Goal: Find contact information: Find contact information

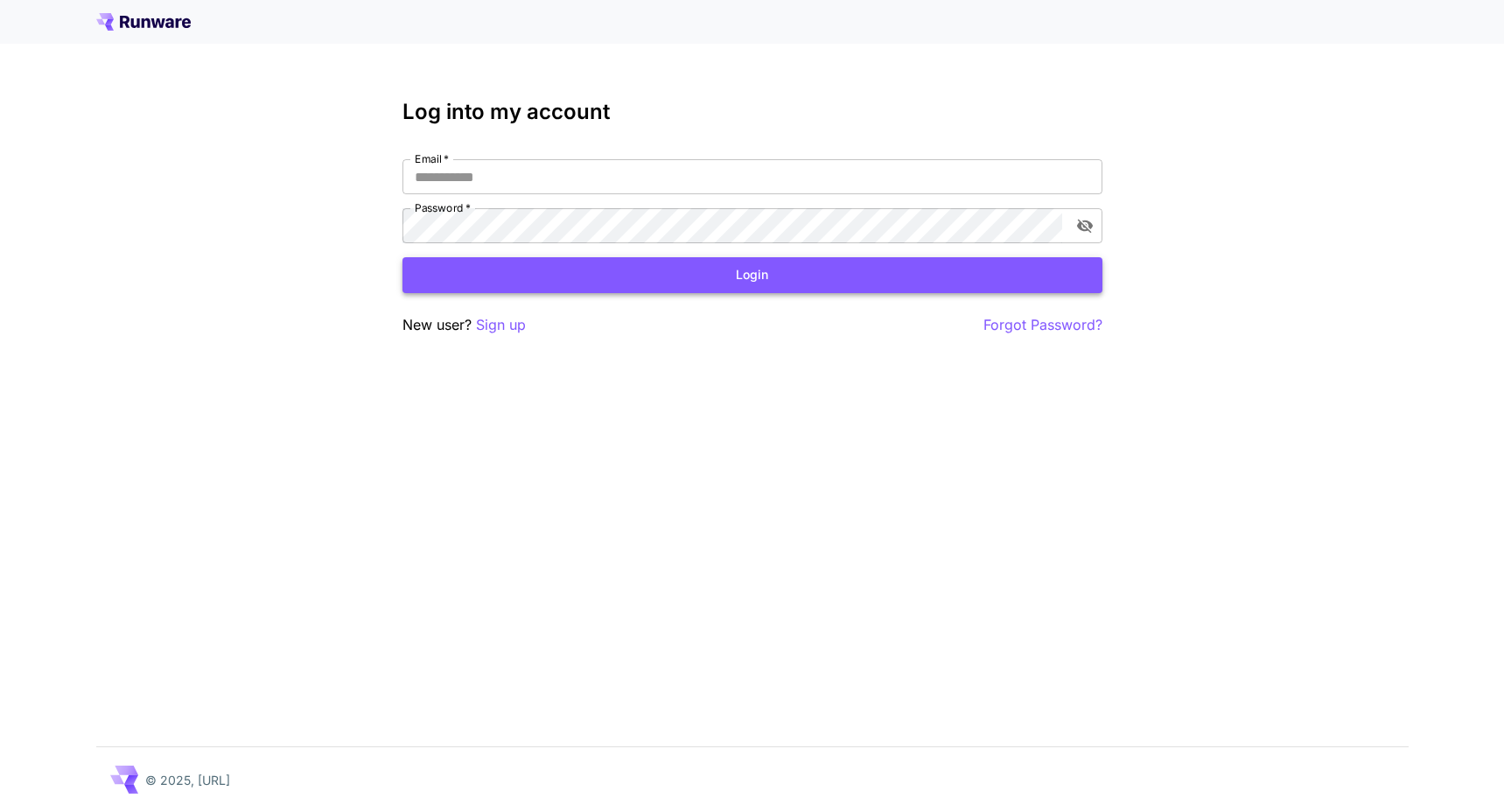
type input "**********"
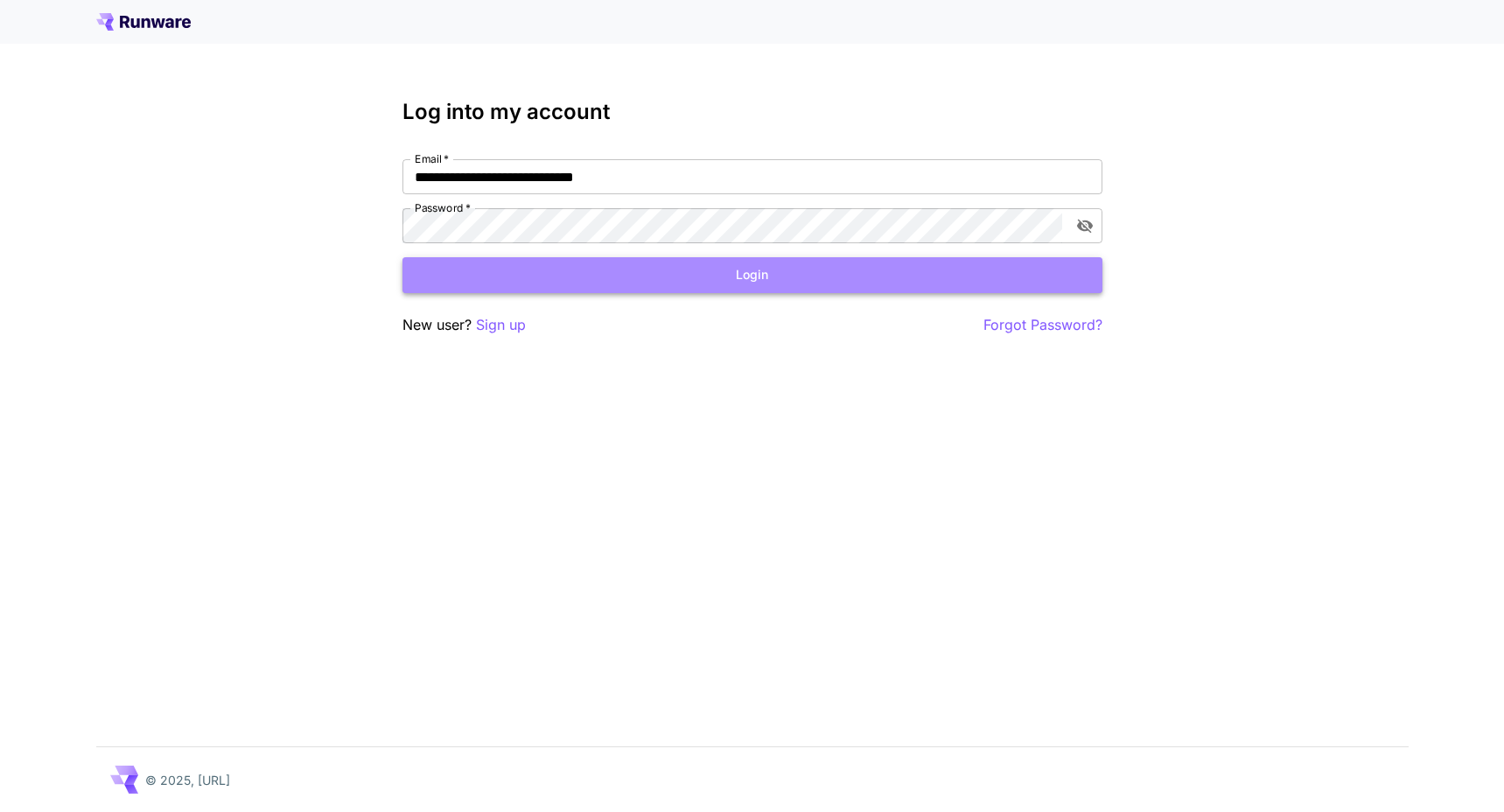
click at [602, 289] on button "Login" at bounding box center [752, 275] width 700 height 36
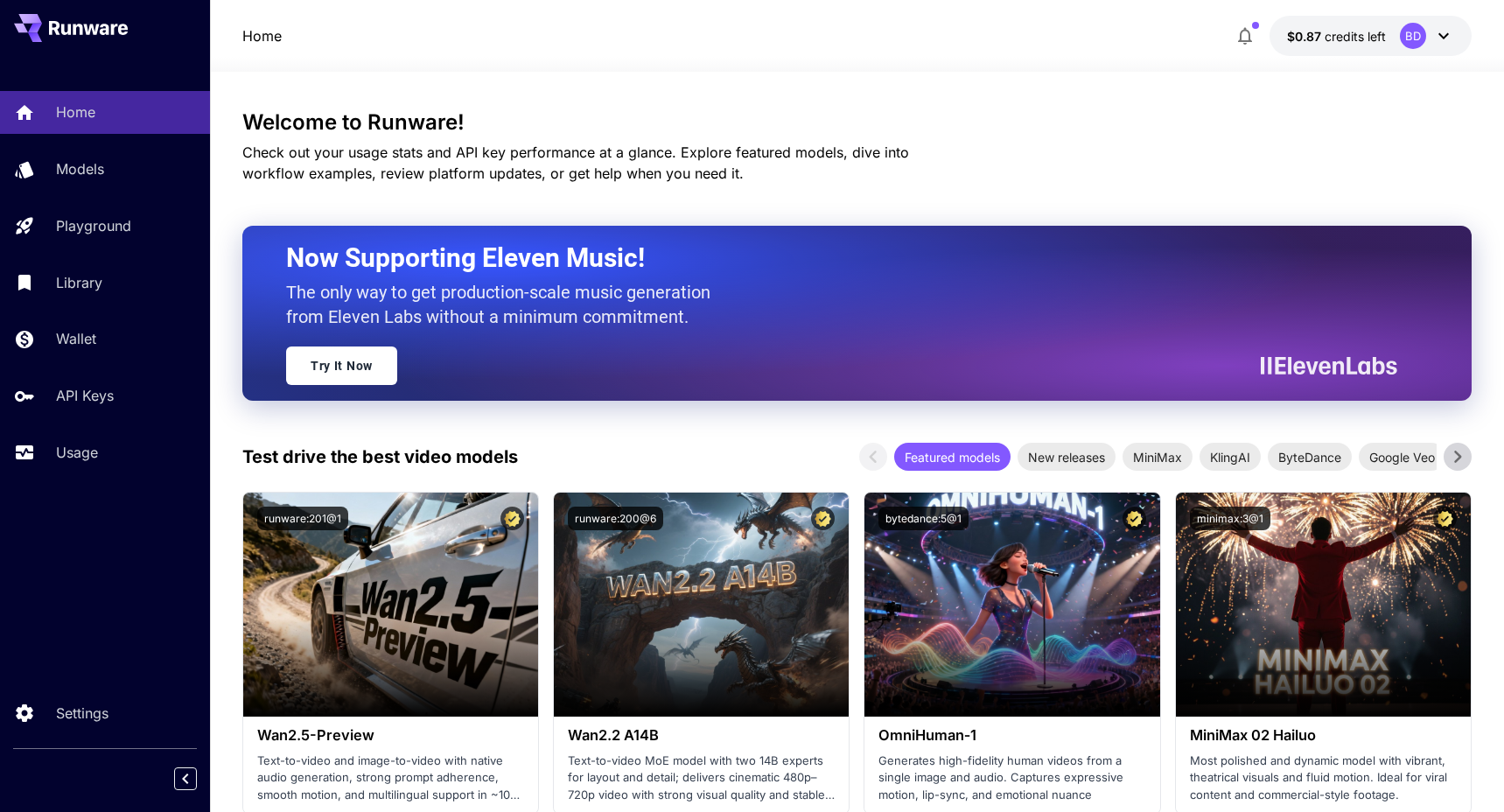
click at [1435, 35] on icon at bounding box center [1442, 36] width 21 height 21
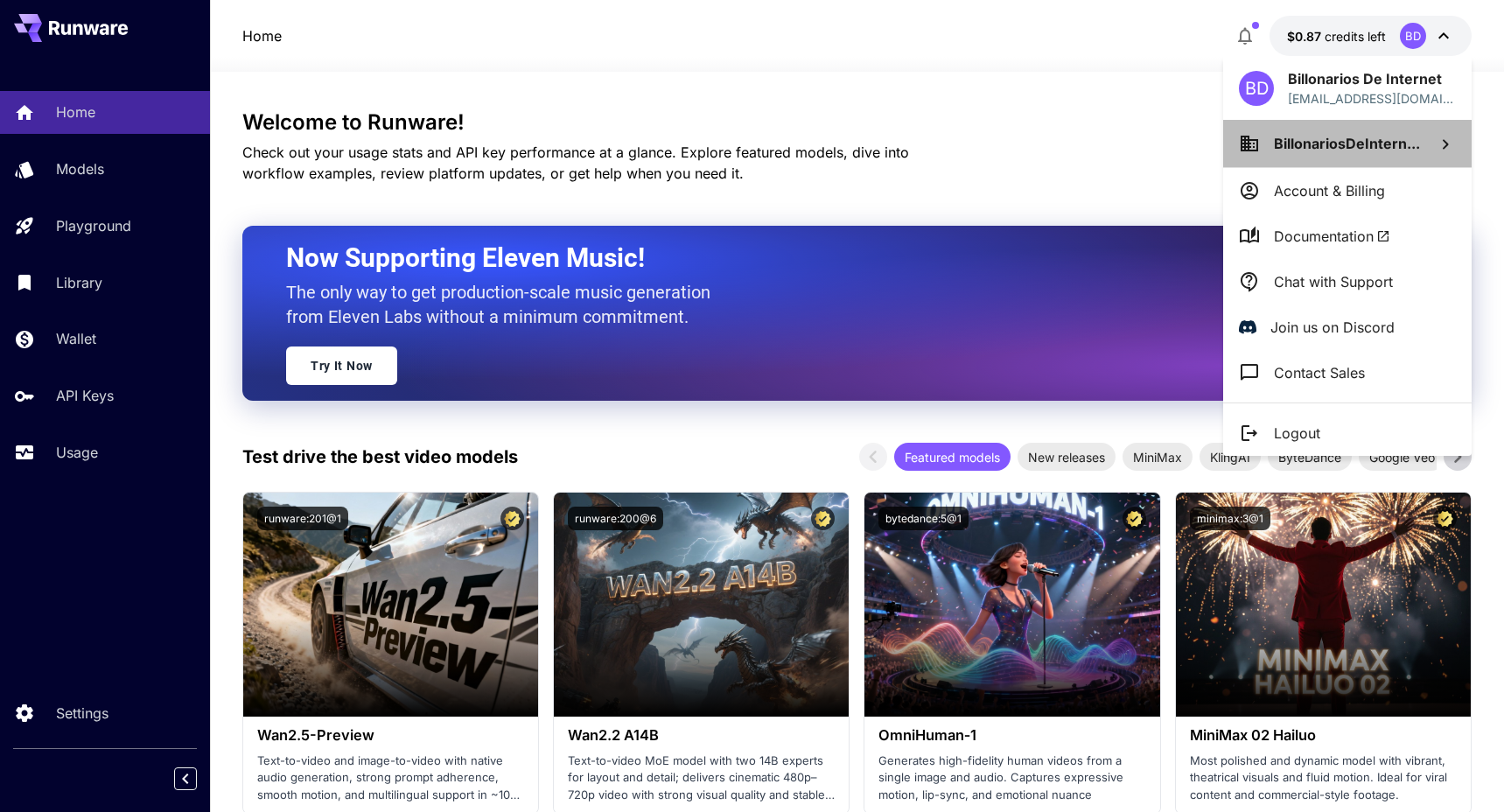
click at [1331, 141] on span "BillonariosDeIntern..." at bounding box center [1346, 143] width 146 height 17
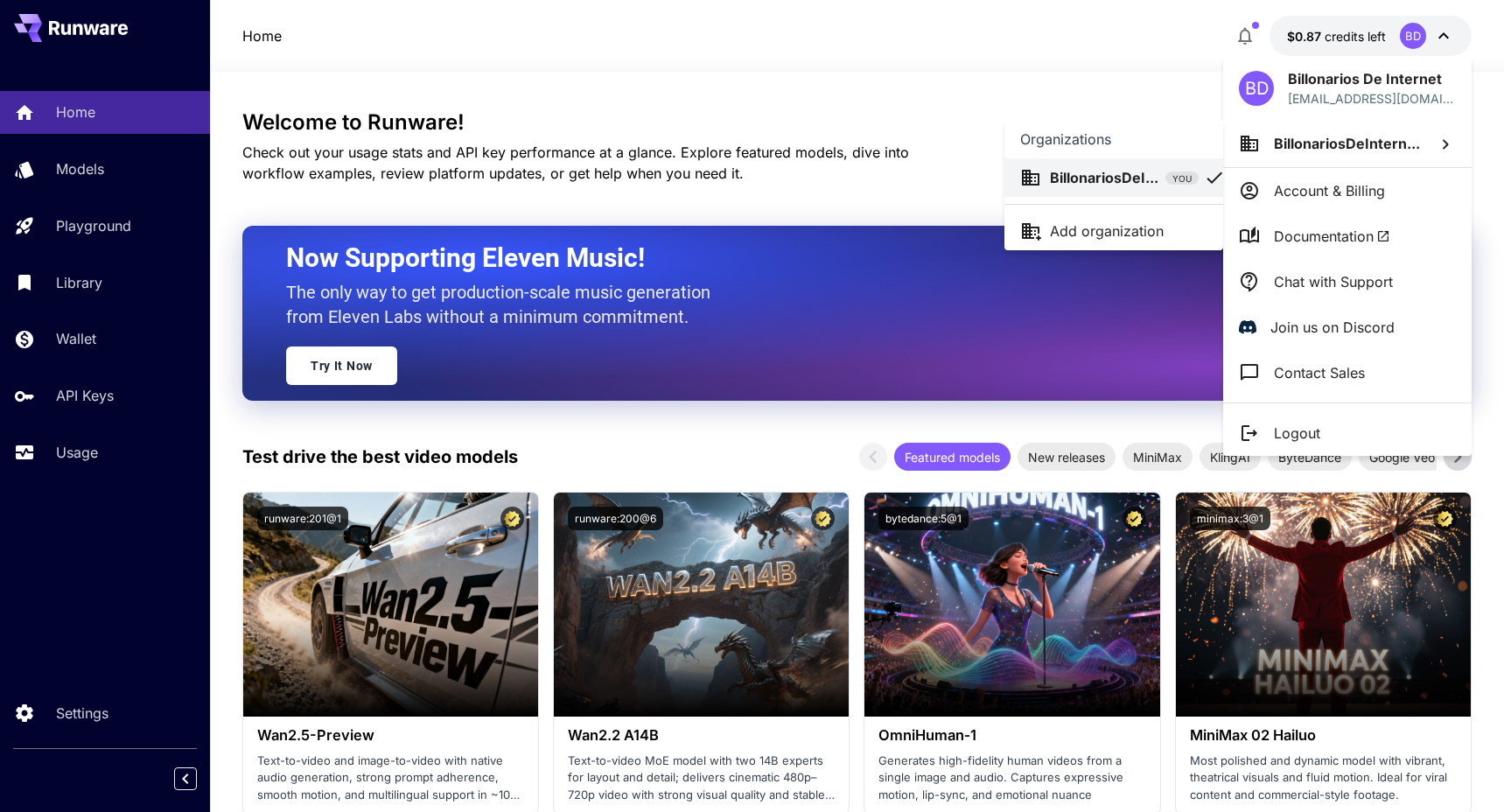
click at [1323, 186] on div at bounding box center [752, 406] width 1504 height 812
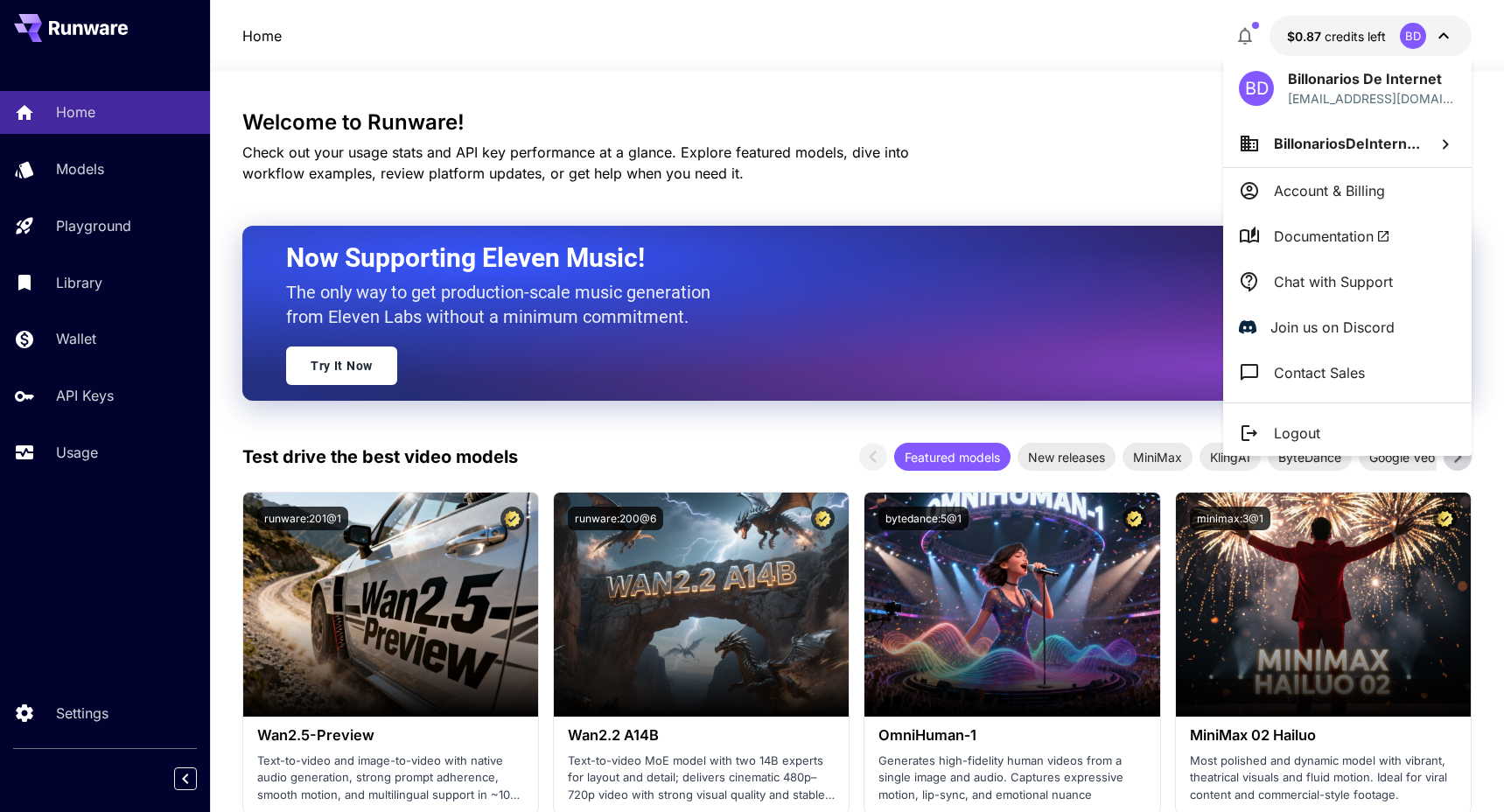
click at [1323, 186] on p "Account & Billing" at bounding box center [1329, 190] width 111 height 21
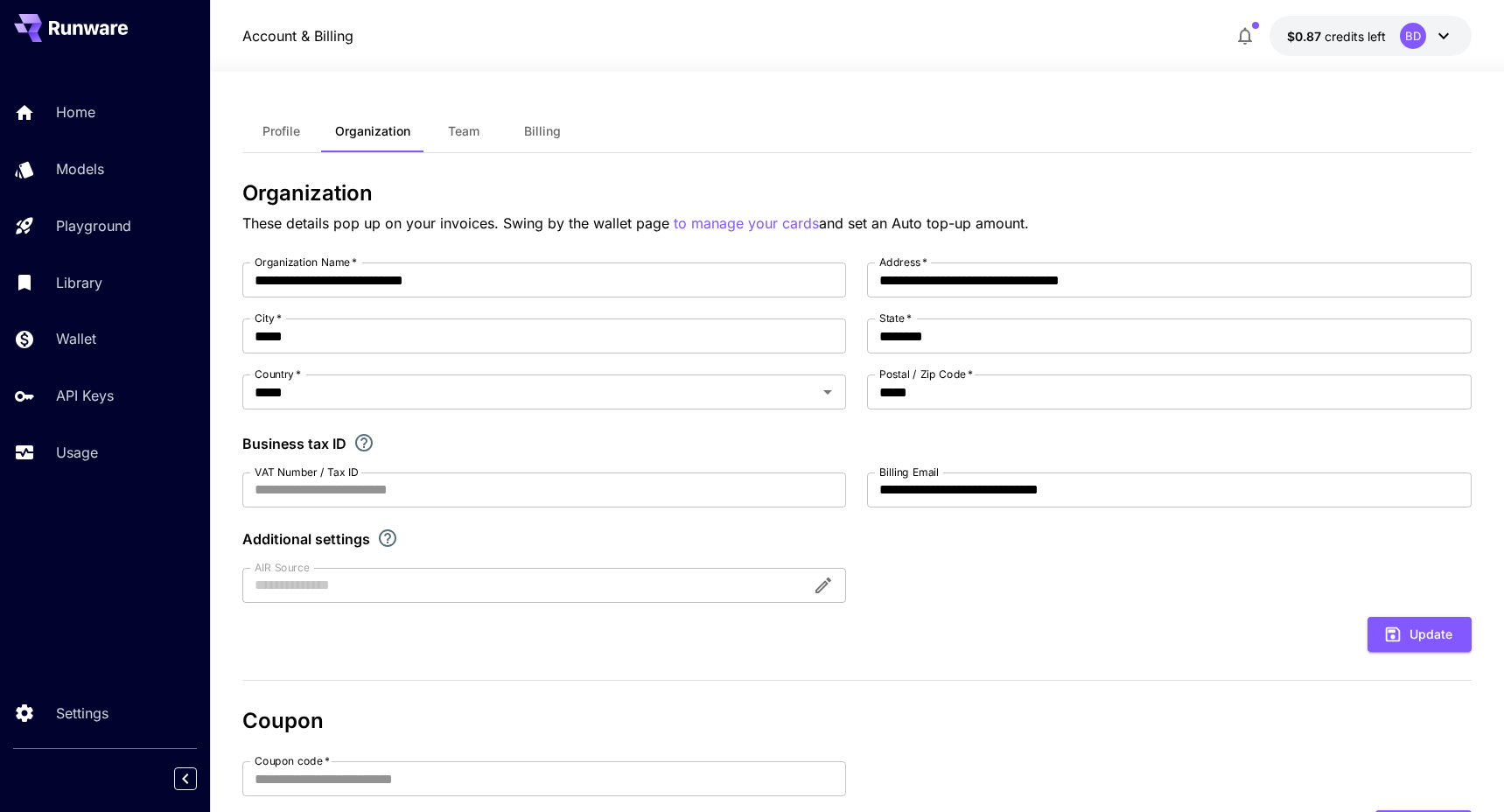
click at [460, 132] on span "Team" at bounding box center [463, 130] width 31 height 16
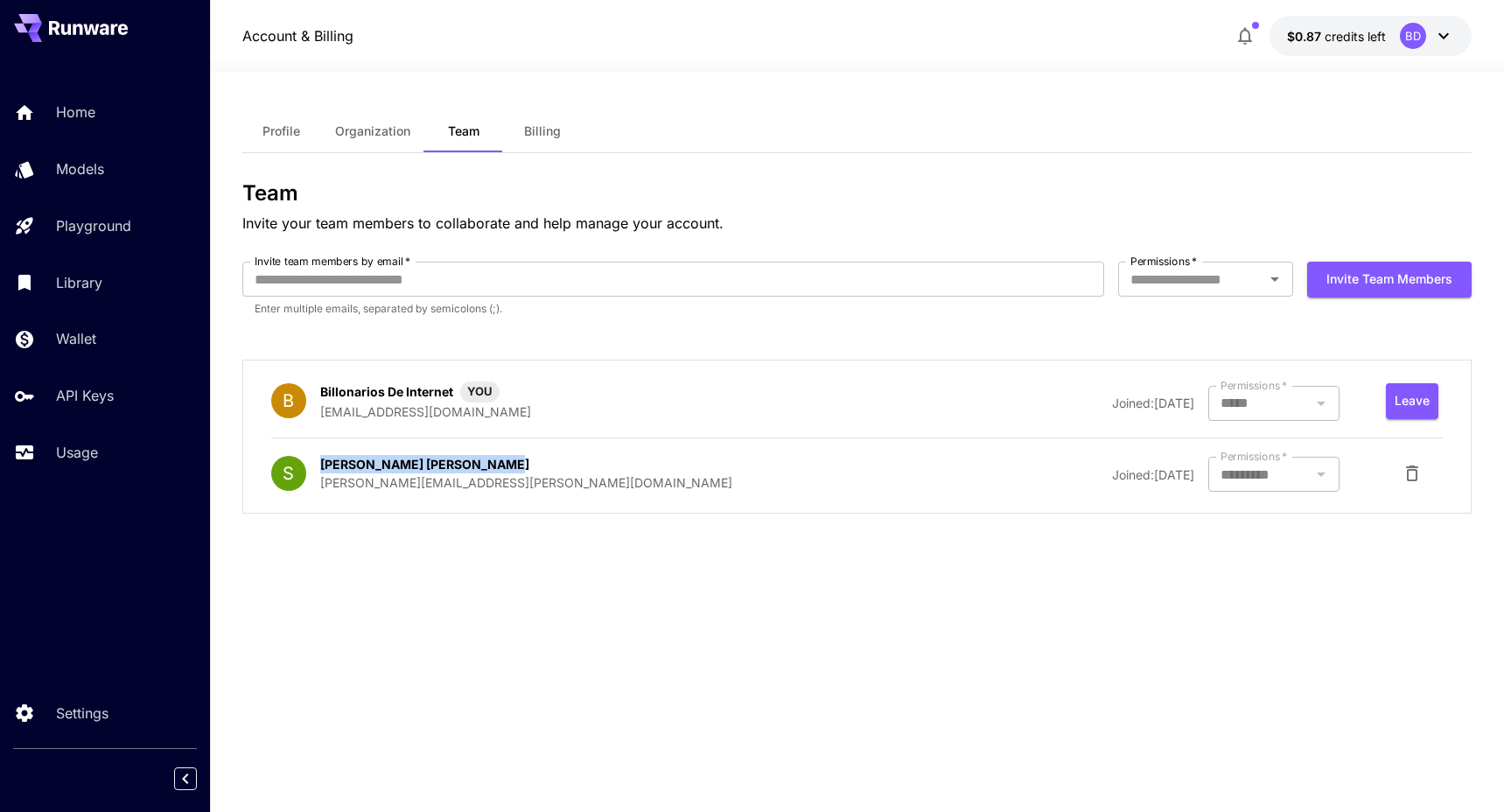
drag, startPoint x: 320, startPoint y: 467, endPoint x: 513, endPoint y: 465, distance: 193.0
click at [513, 465] on div "S Sergio Tabernero Hernández taber.nandez.sergio@gmail.com" at bounding box center [527, 473] width 514 height 37
copy p "Sergio Tabernero Hernández"
click at [1438, 36] on icon at bounding box center [1442, 36] width 21 height 21
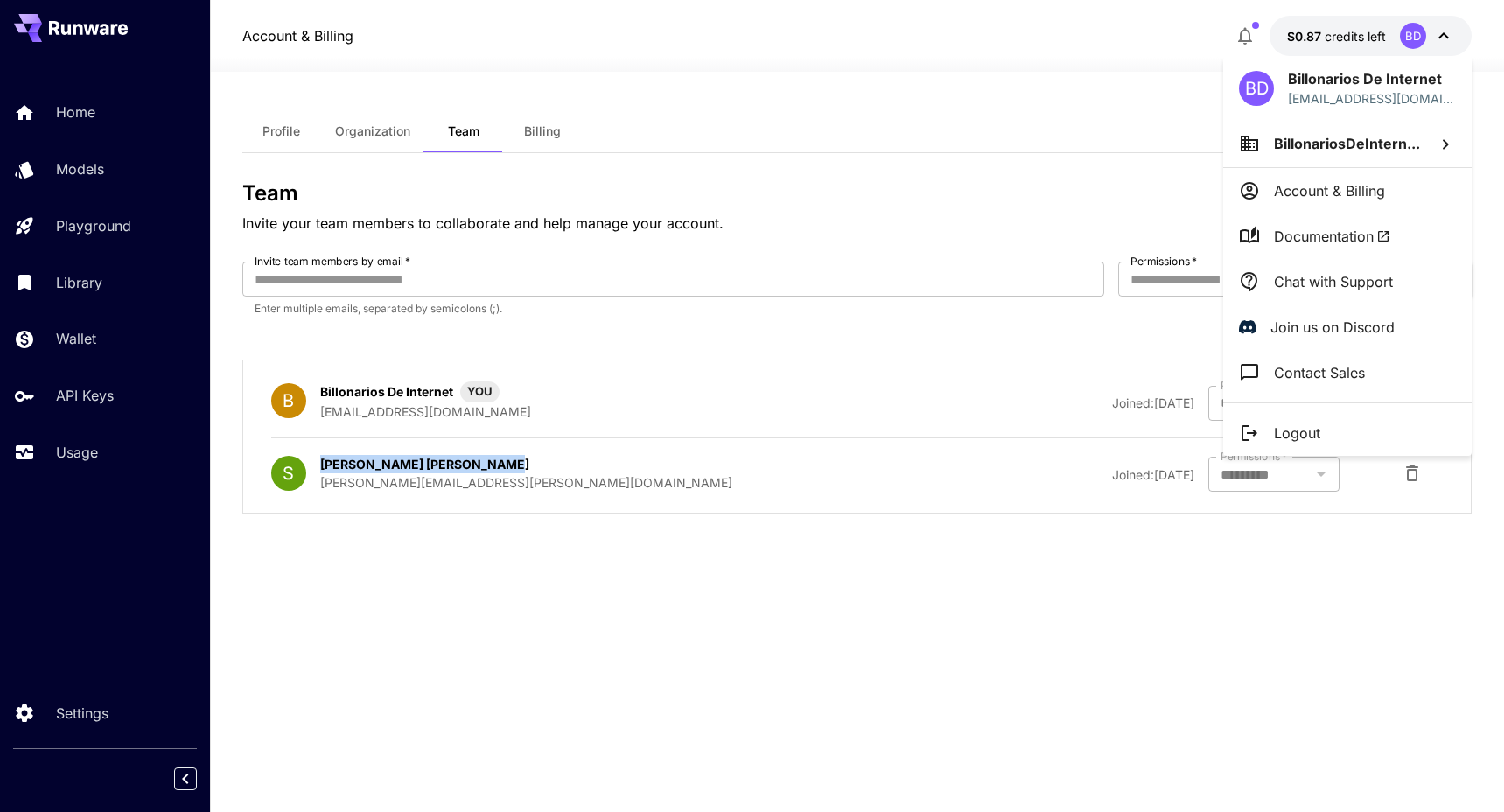
click at [1316, 435] on p "Logout" at bounding box center [1296, 433] width 46 height 21
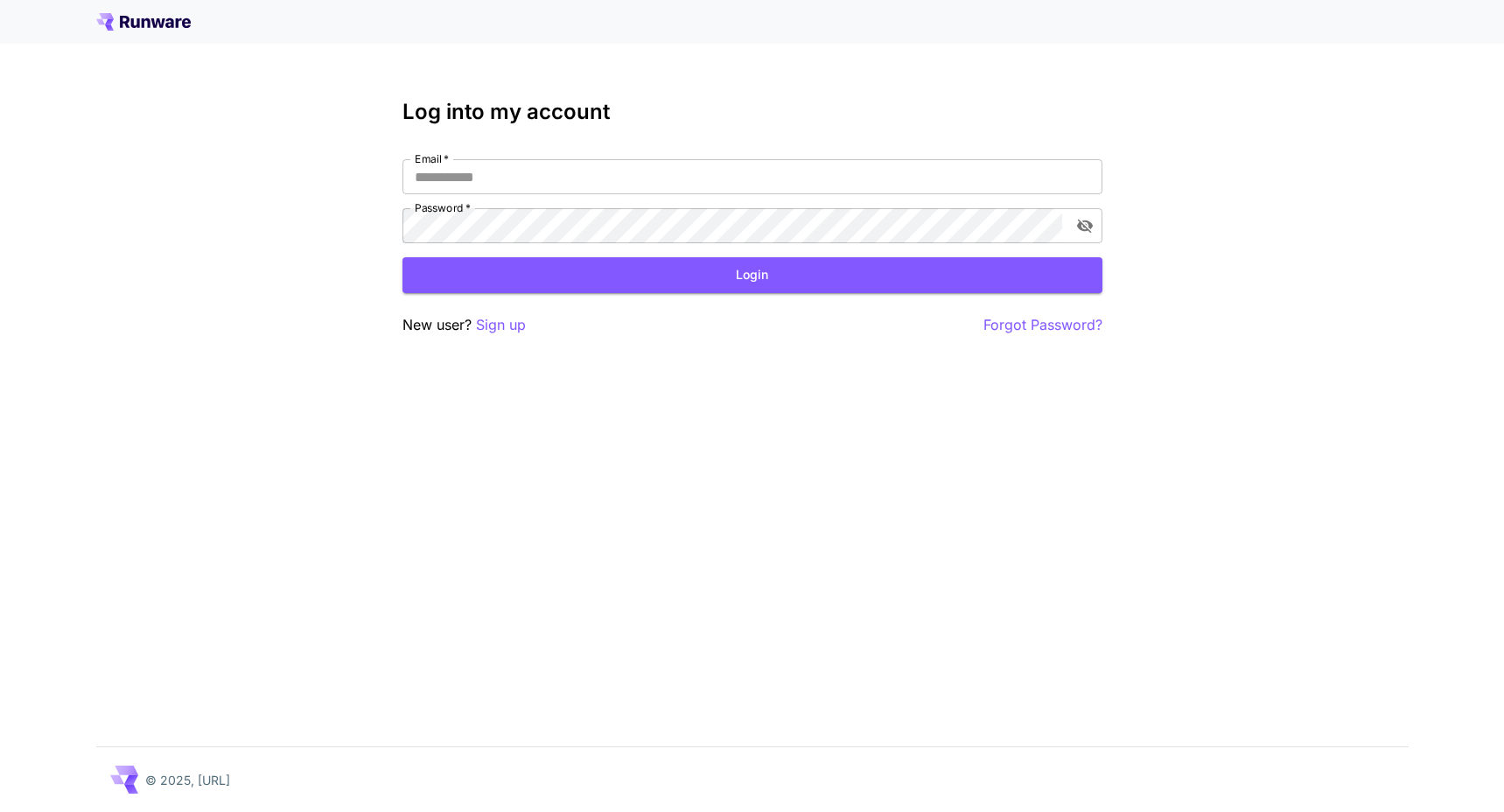
type input "**********"
